Goal: Information Seeking & Learning: Check status

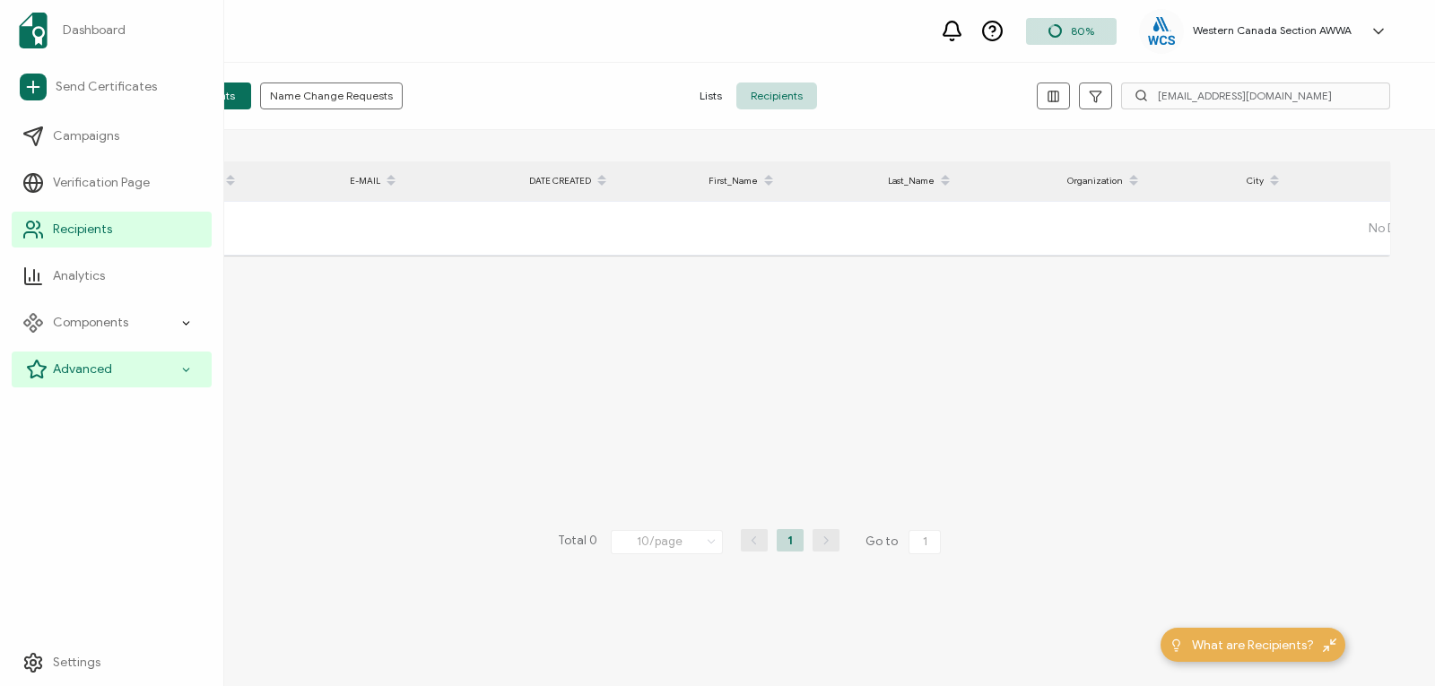
click at [83, 373] on span "Advanced" at bounding box center [82, 370] width 59 height 18
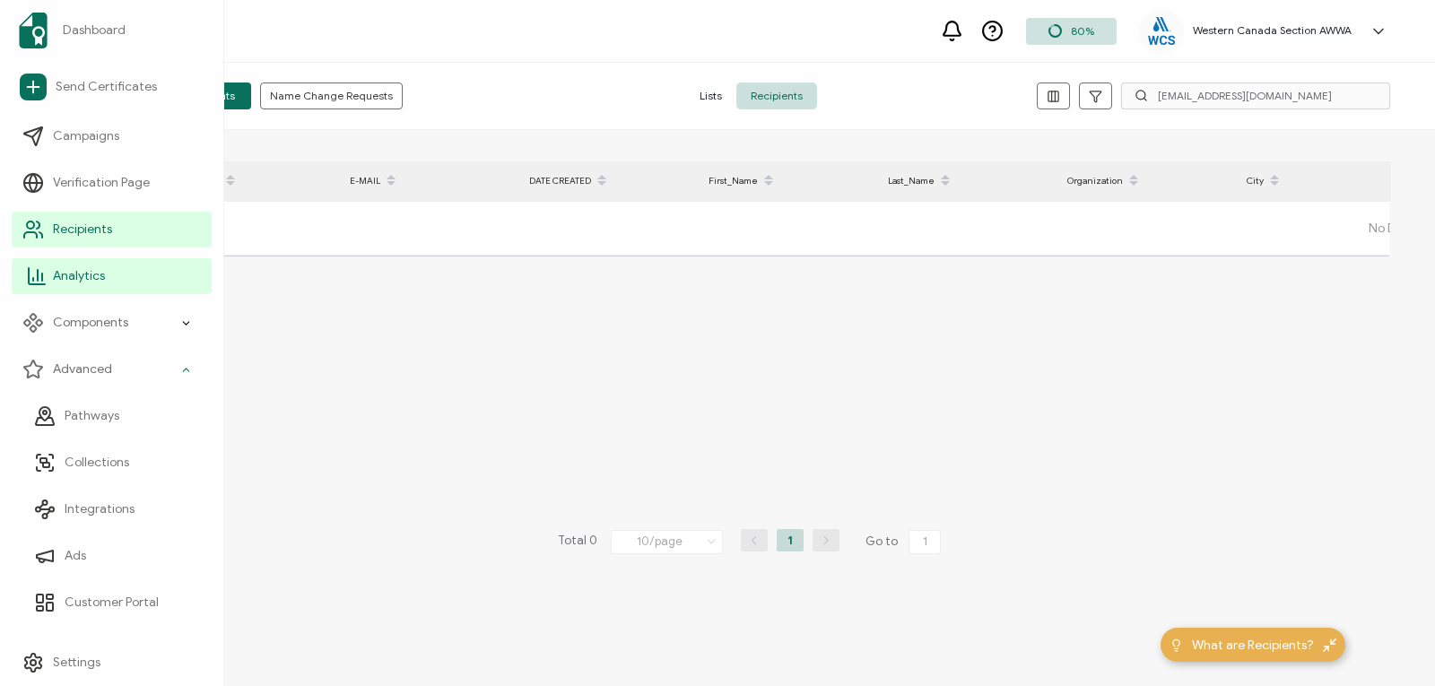
click at [89, 265] on link "Analytics" at bounding box center [112, 276] width 200 height 36
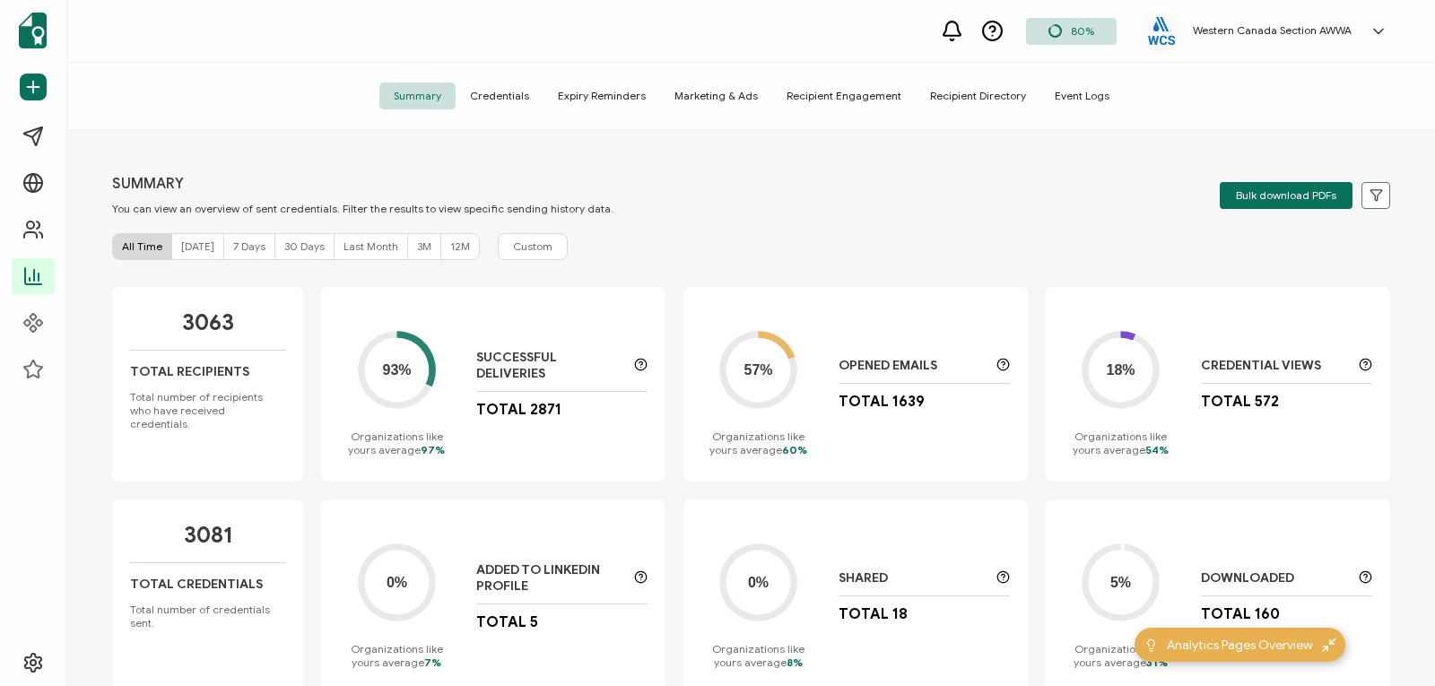
click at [421, 100] on span "Summary" at bounding box center [417, 96] width 76 height 27
click at [489, 87] on span "Credentials" at bounding box center [500, 96] width 88 height 27
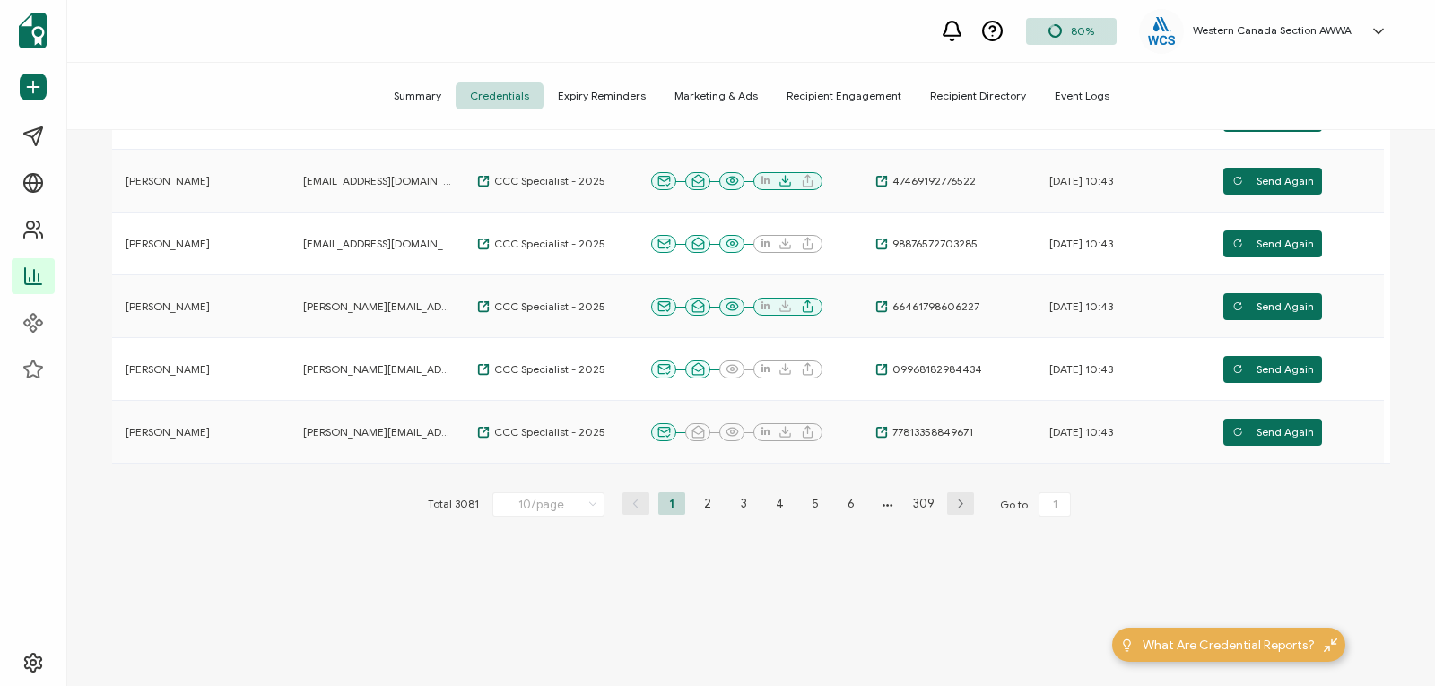
scroll to position [525, 0]
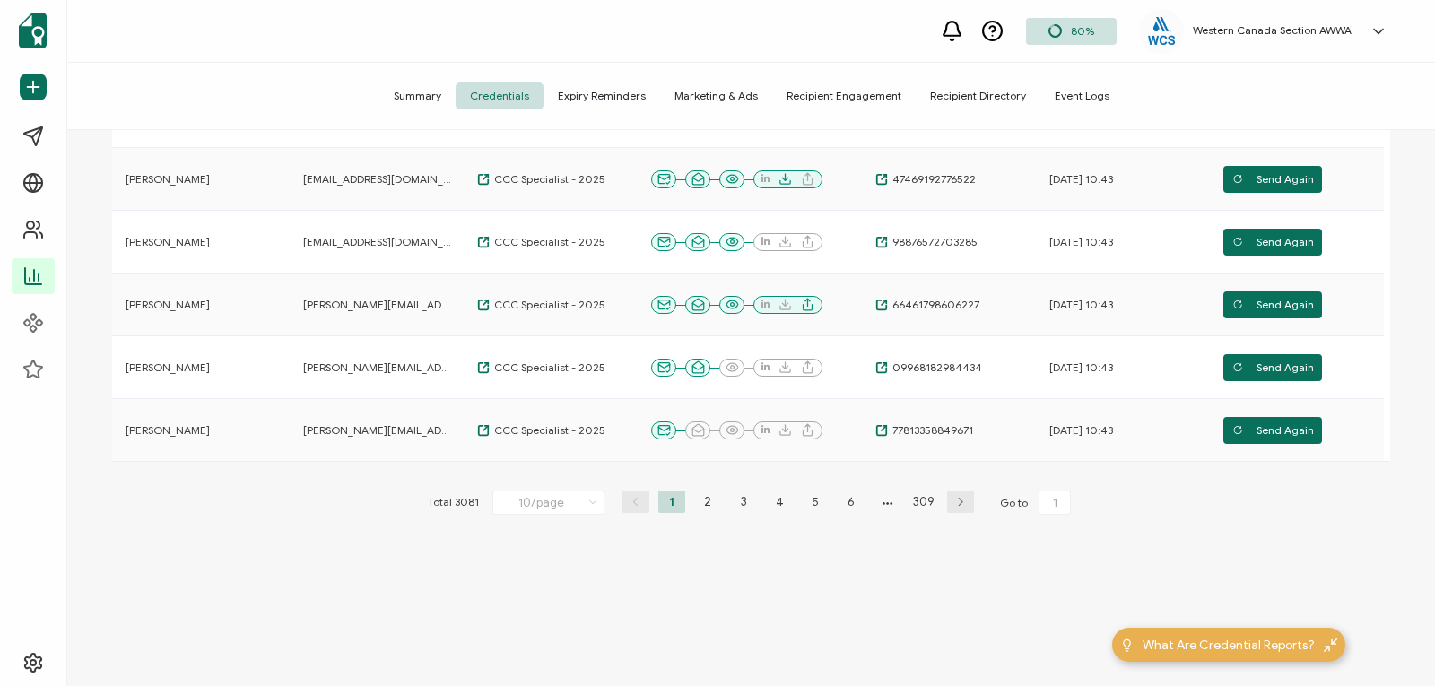
click at [948, 500] on icon "button" at bounding box center [960, 502] width 27 height 11
click at [953, 502] on icon "button" at bounding box center [960, 502] width 27 height 11
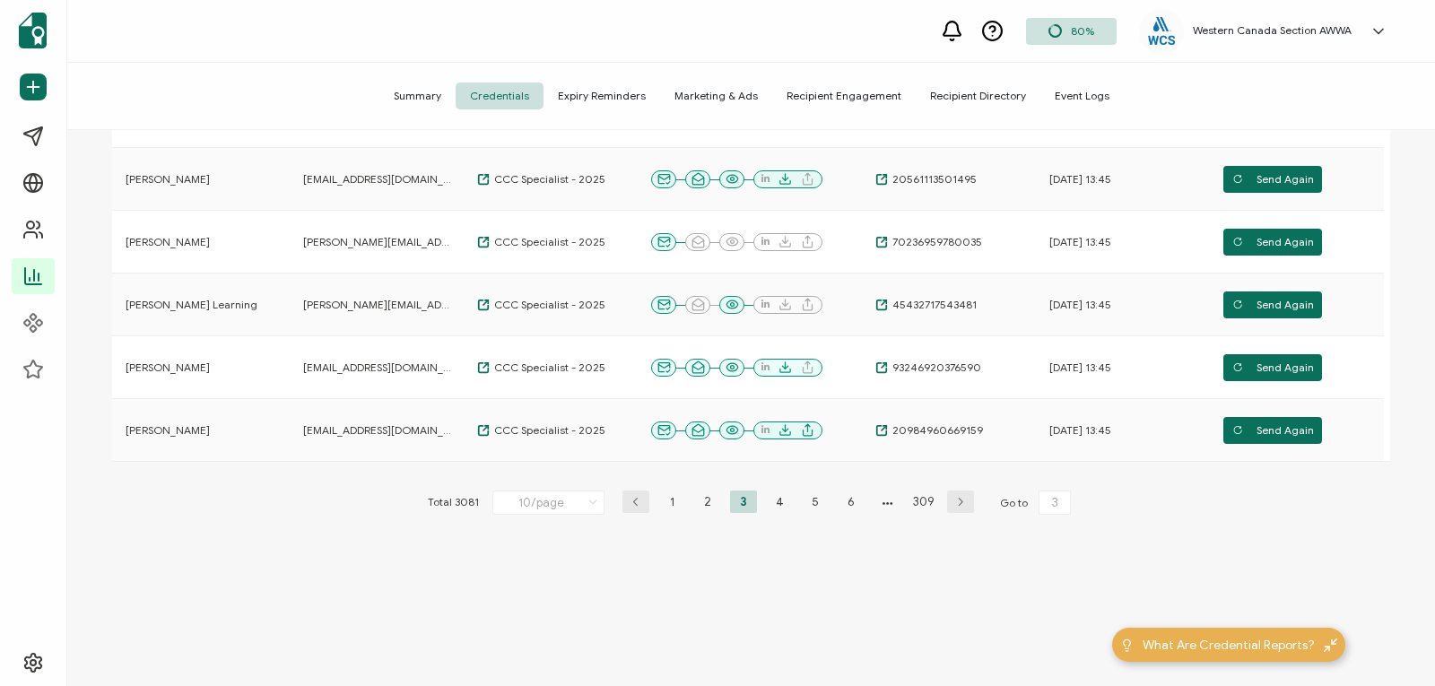
click at [955, 506] on icon "button" at bounding box center [960, 502] width 27 height 11
click at [816, 498] on li "5" at bounding box center [815, 502] width 27 height 22
type input "5"
